Goal: Task Accomplishment & Management: Use online tool/utility

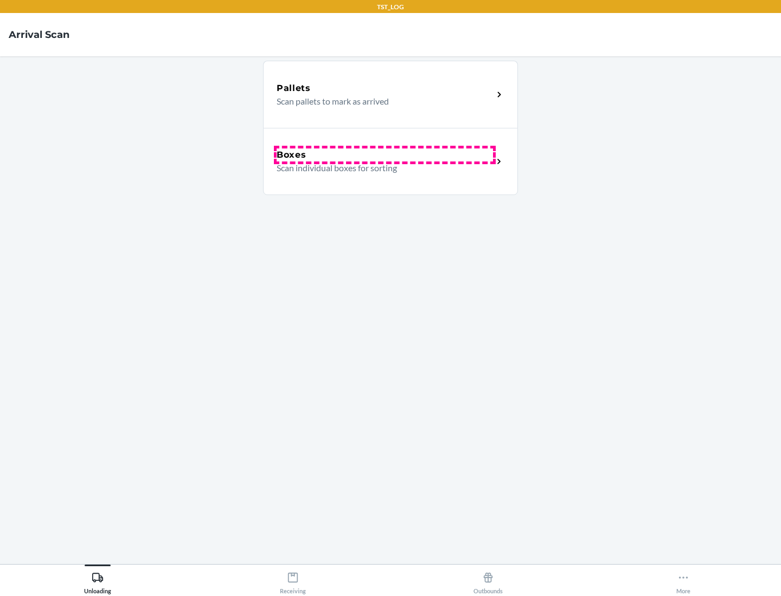
click at [384, 155] on div "Boxes" at bounding box center [384, 155] width 216 height 13
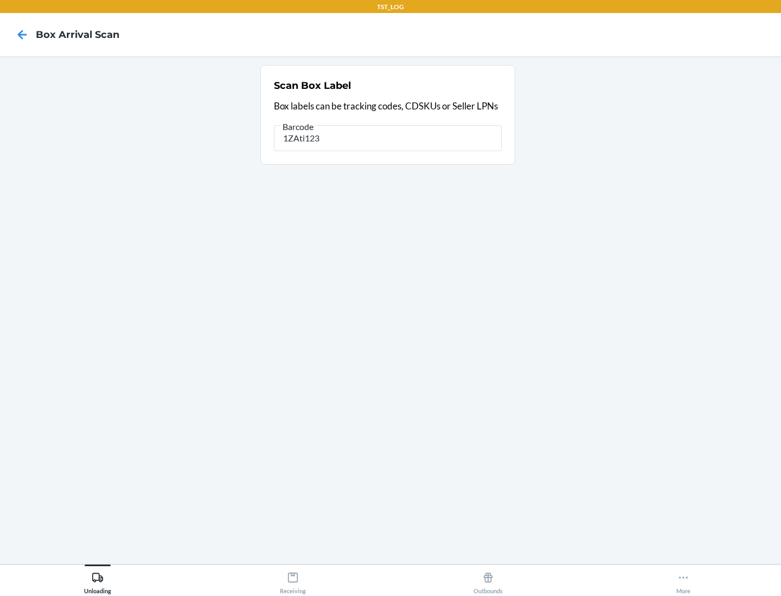
type input "1ZAti123"
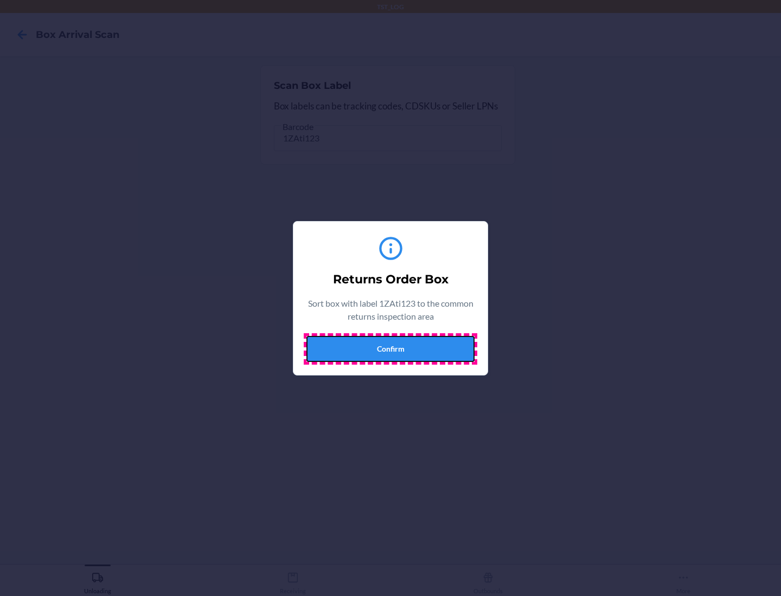
click at [390, 349] on button "Confirm" at bounding box center [390, 349] width 168 height 26
